Goal: Register for event/course

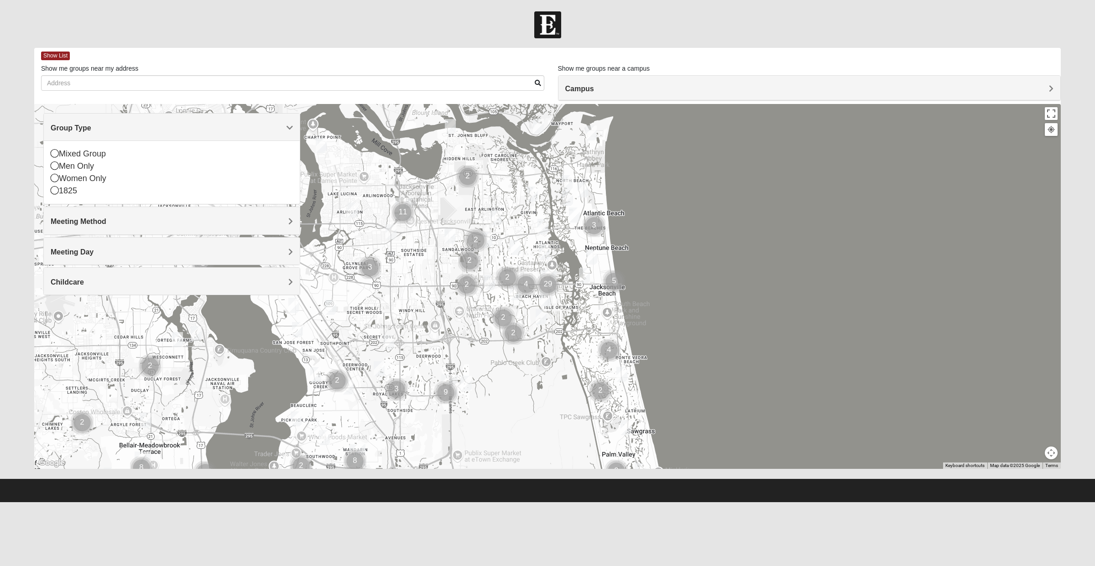
click at [99, 172] on div "Men Only" at bounding box center [172, 166] width 242 height 12
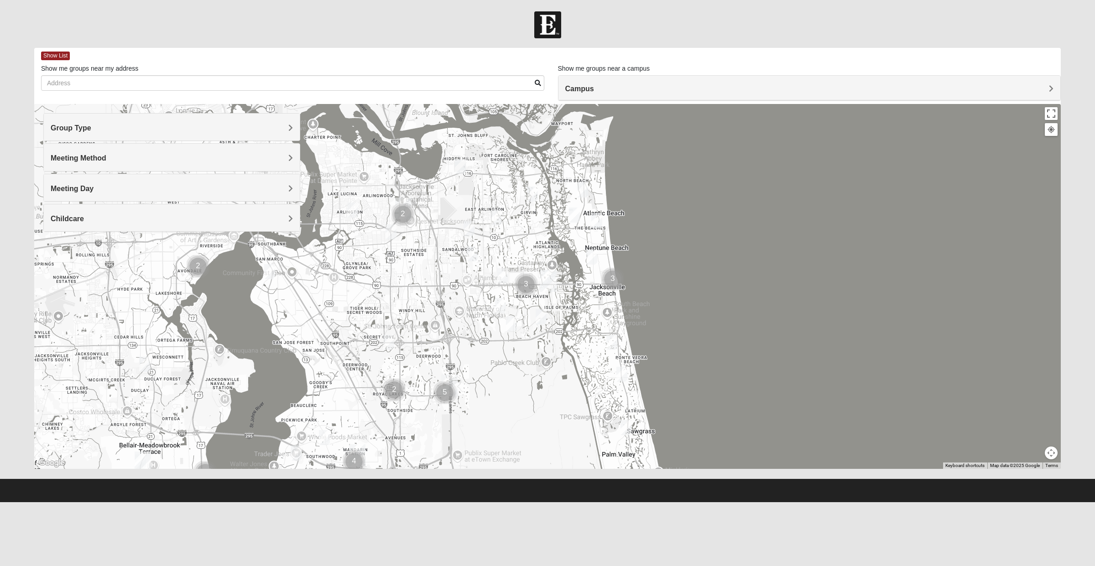
click at [615, 80] on div "Campus" at bounding box center [810, 88] width 503 height 25
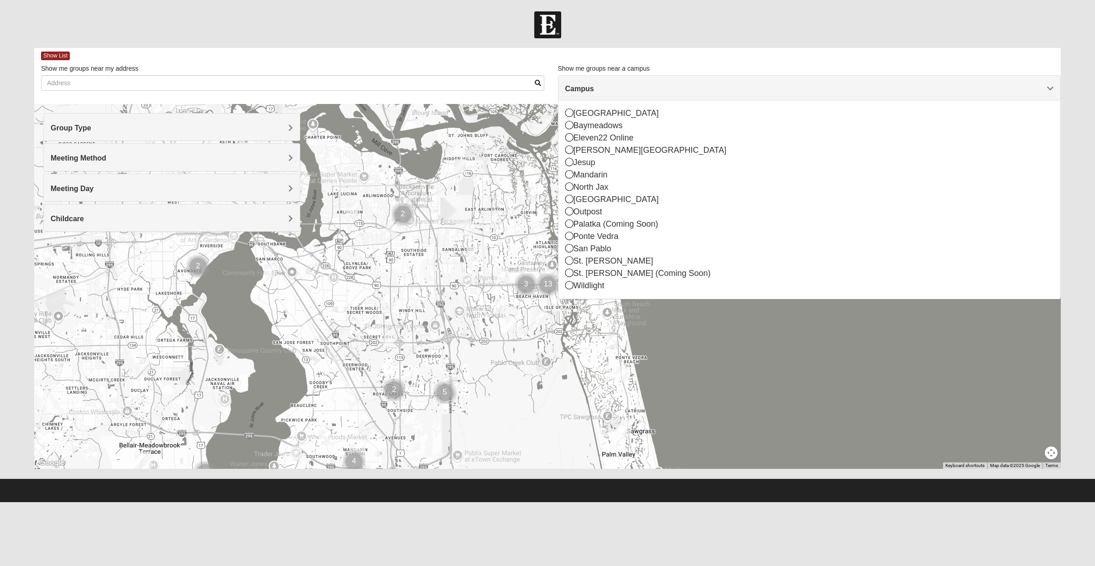
click at [606, 117] on div "[GEOGRAPHIC_DATA]" at bounding box center [809, 113] width 489 height 12
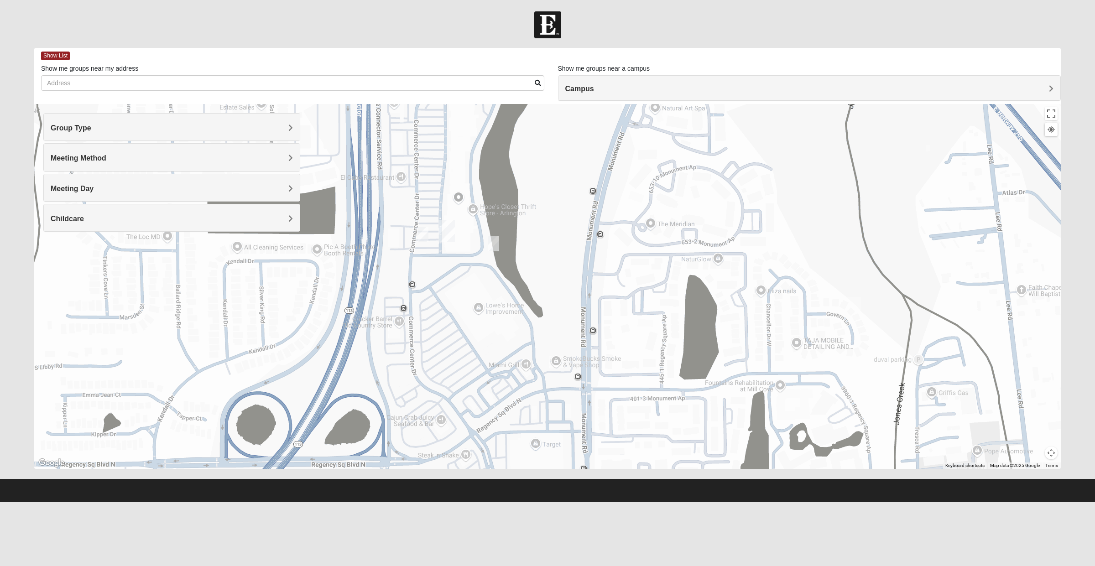
click at [423, 233] on img "Mens Barringer/Will 32225" at bounding box center [423, 235] width 18 height 22
click at [497, 243] on img "On Campus Mens Harrison 32225" at bounding box center [494, 244] width 18 height 22
click at [423, 243] on img "Mens Barringer/Will 32225" at bounding box center [423, 235] width 18 height 22
click at [496, 243] on img "On Campus Mens Harrison 32225" at bounding box center [494, 244] width 18 height 22
click at [564, 190] on button "Close" at bounding box center [574, 191] width 22 height 22
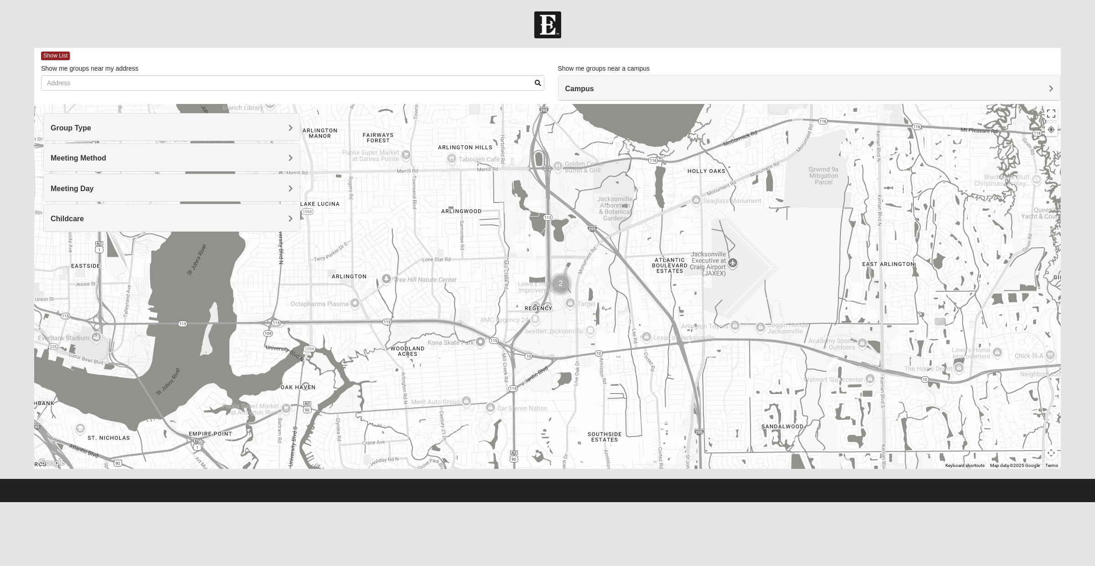
click at [518, 380] on img "Mens Gornoski 32225" at bounding box center [521, 376] width 18 height 22
click at [361, 291] on img "Mens Smith/McGhee 32277" at bounding box center [365, 289] width 18 height 22
click at [827, 361] on img "Mens Vanning 32224" at bounding box center [832, 365] width 18 height 22
click at [947, 325] on img "Mens Piper 32225" at bounding box center [940, 320] width 18 height 22
click at [524, 373] on img "Mens Gornoski 32225" at bounding box center [521, 376] width 18 height 22
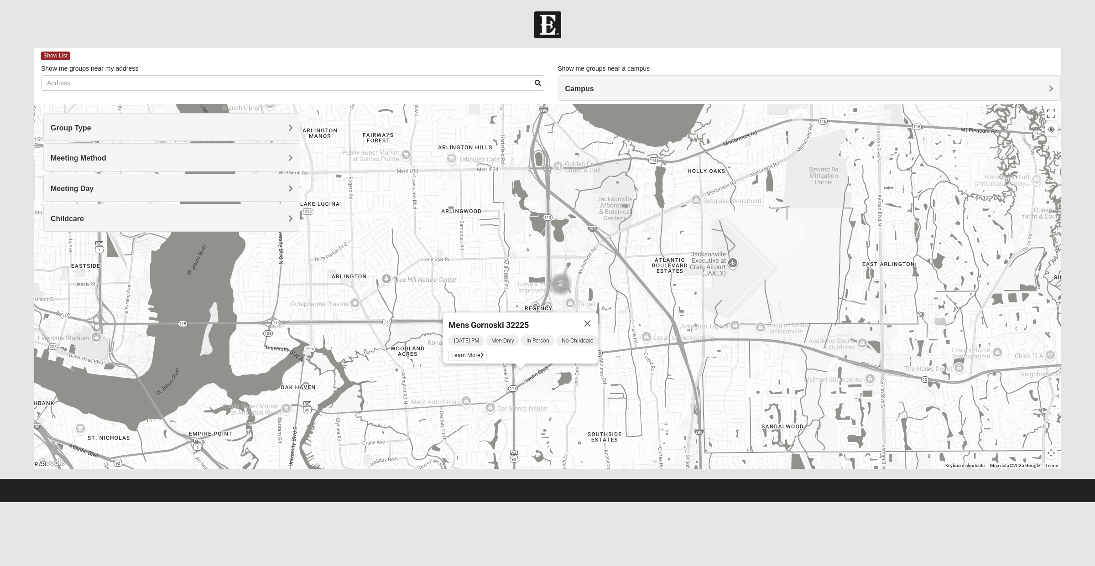
click at [473, 351] on span "Learn More" at bounding box center [468, 356] width 38 height 10
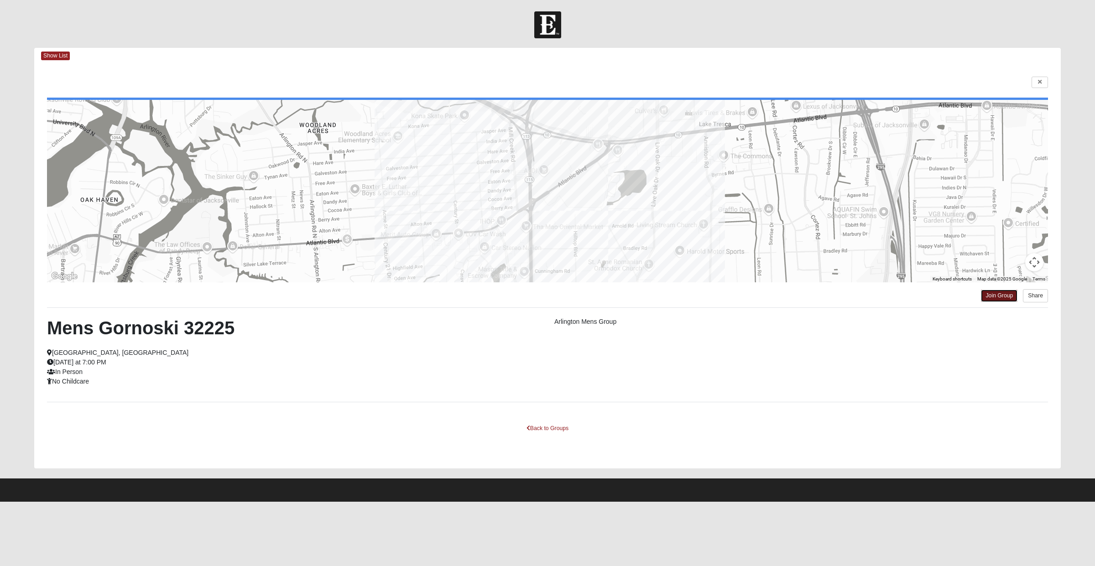
click at [995, 299] on link "Join Group" at bounding box center [999, 296] width 37 height 12
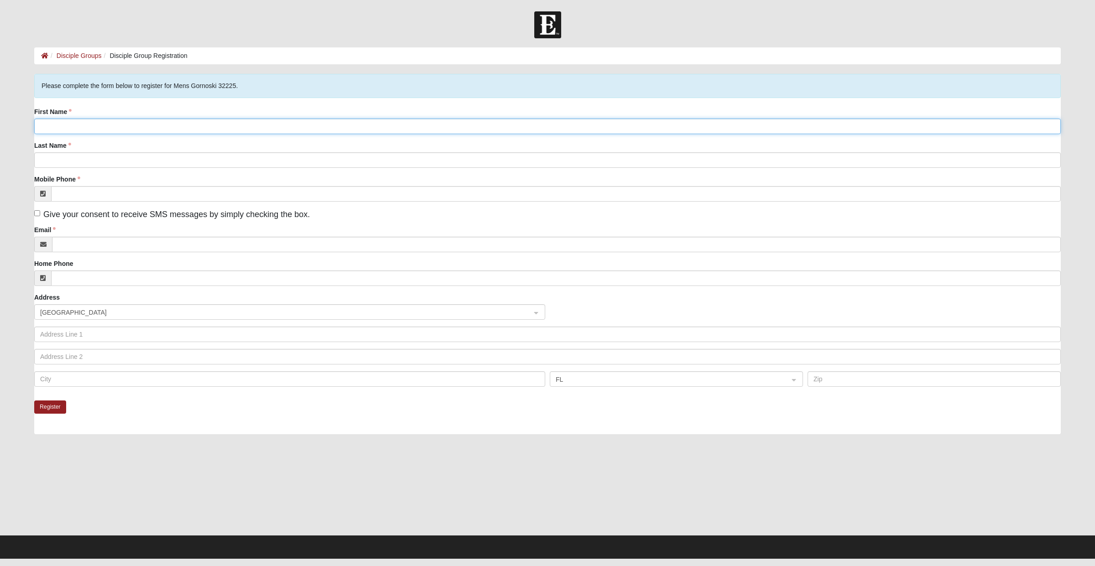
click at [594, 128] on input "First Name" at bounding box center [547, 127] width 1027 height 16
type input "[PERSON_NAME]"
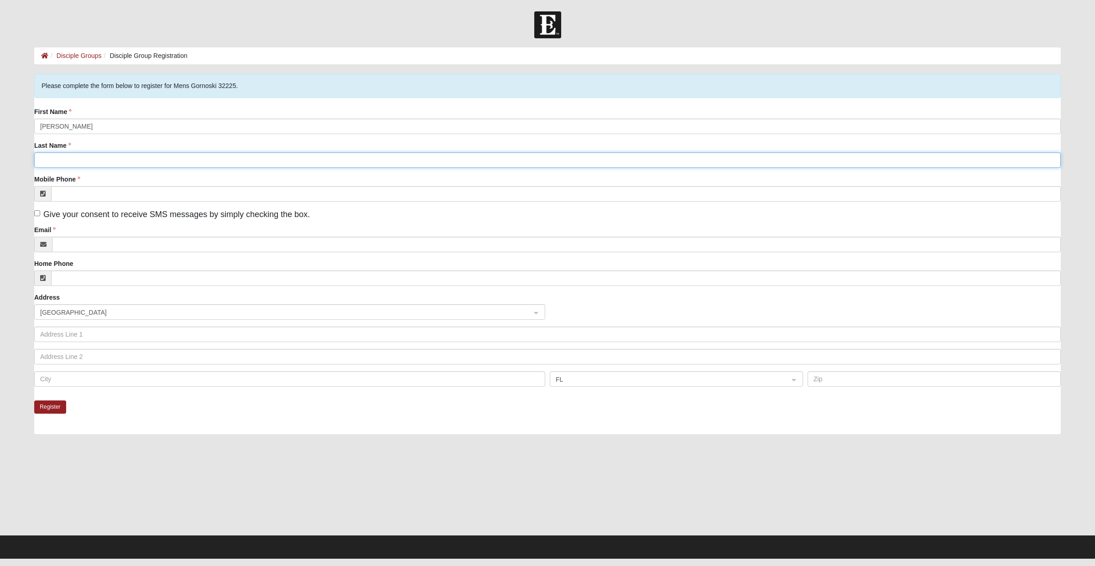
click at [254, 162] on input "Last Name" at bounding box center [547, 160] width 1027 height 16
type input "[PERSON_NAME]"
click at [299, 197] on input "Mobile Phone" at bounding box center [556, 194] width 1010 height 16
type input "[PHONE_NUMBER]"
click at [39, 211] on input "Give your consent to receive SMS messages by simply checking the box." at bounding box center [37, 213] width 6 height 6
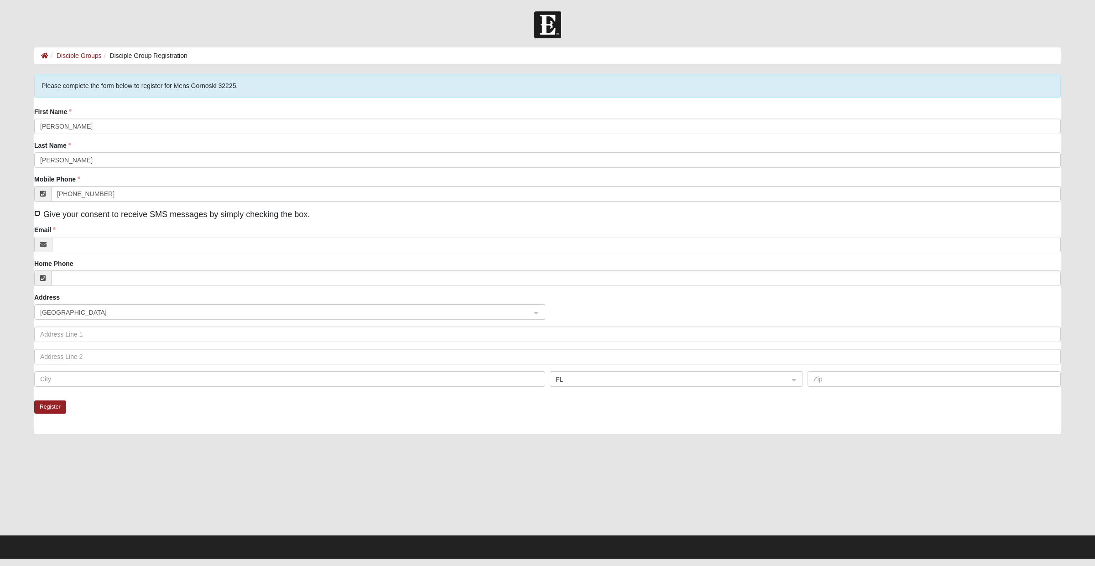
checkbox input "true"
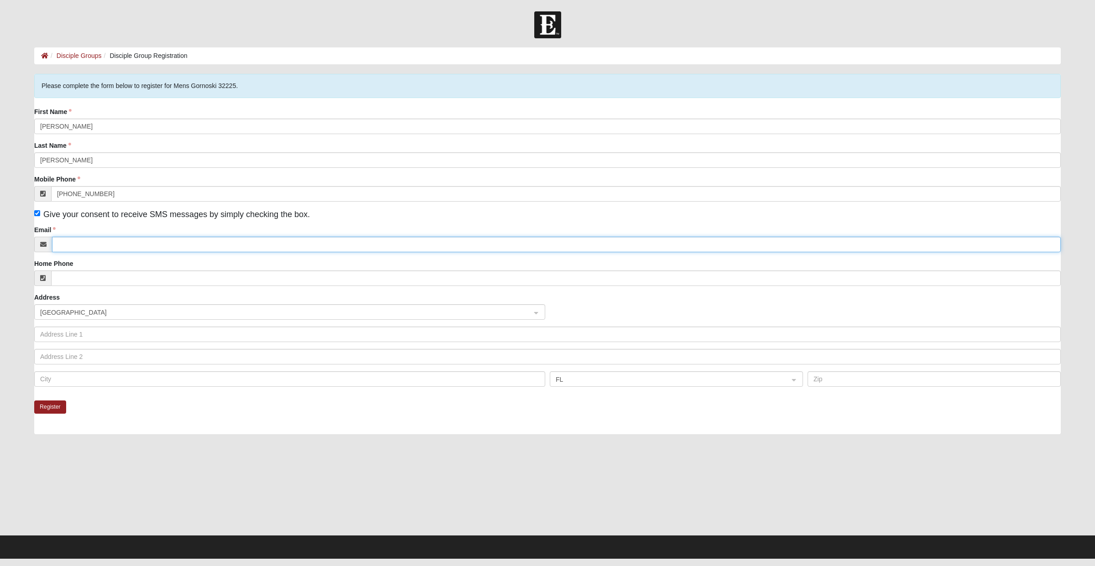
click at [134, 245] on input "Email" at bounding box center [556, 245] width 1009 height 16
click at [330, 315] on span "[GEOGRAPHIC_DATA]" at bounding box center [281, 313] width 483 height 10
type input "joshuakristich@gmail.com"
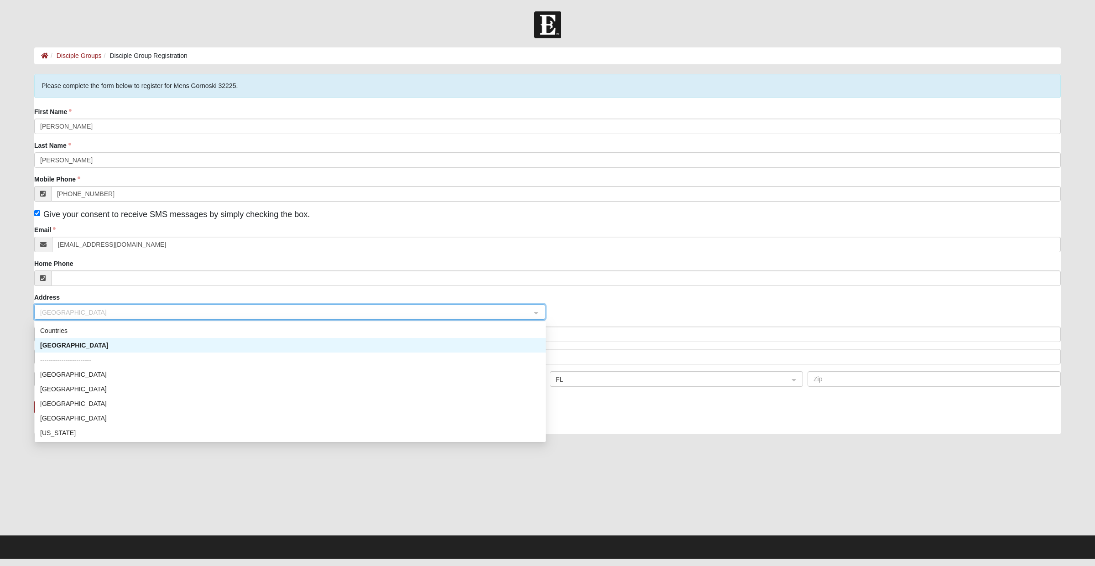
click at [144, 342] on div "United States" at bounding box center [290, 345] width 500 height 10
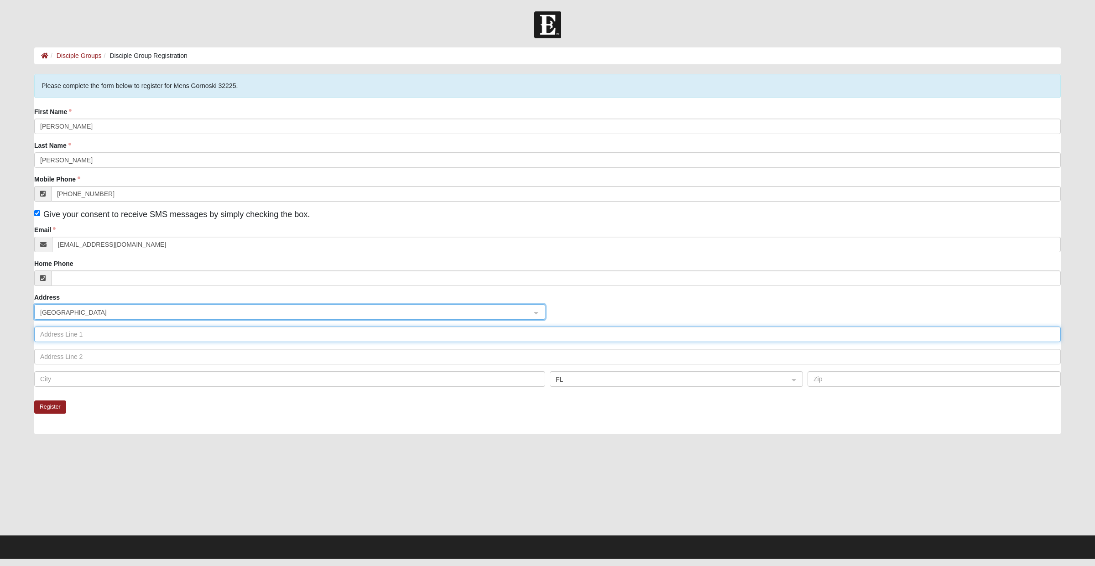
click at [188, 336] on input "text" at bounding box center [547, 335] width 1027 height 16
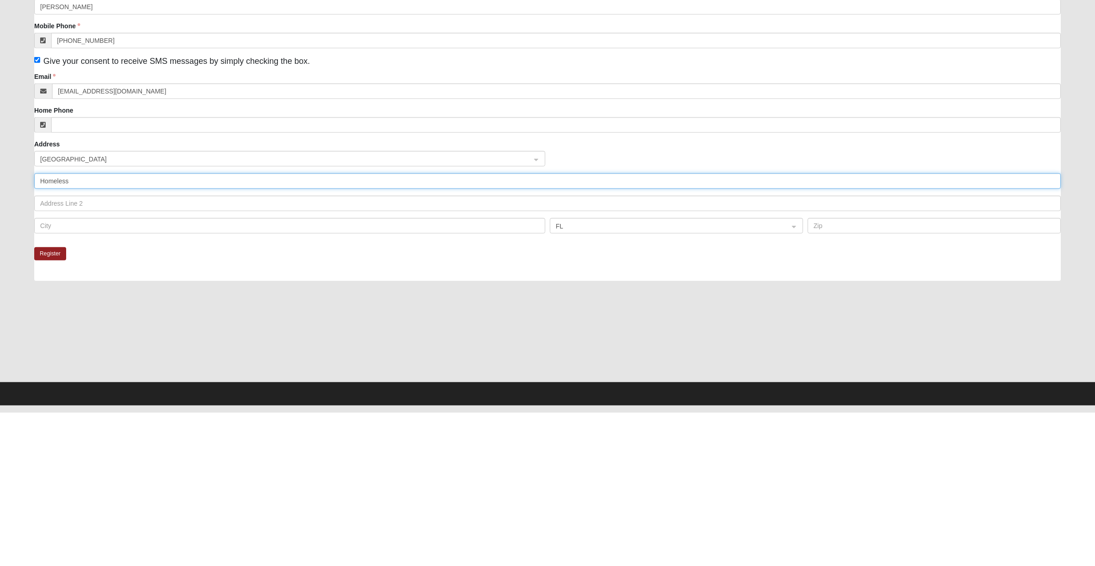
type input "Homeless"
click at [208, 382] on input "text" at bounding box center [289, 380] width 511 height 16
type input "Jacksonville fl"
click at [62, 410] on button "Register" at bounding box center [50, 407] width 32 height 13
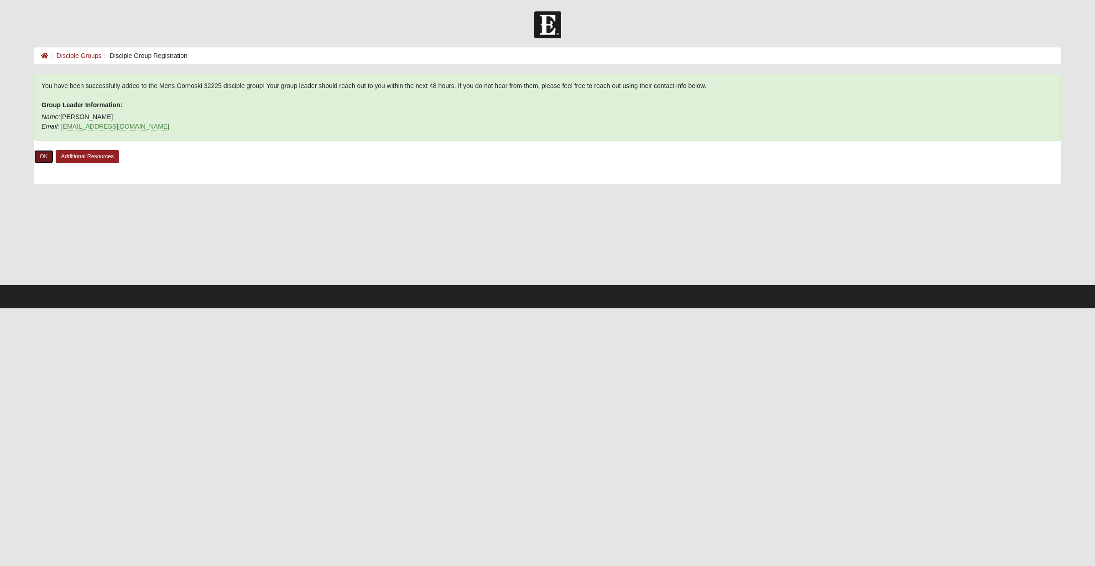
click at [45, 156] on link "OK" at bounding box center [43, 156] width 19 height 13
